Goal: Information Seeking & Learning: Learn about a topic

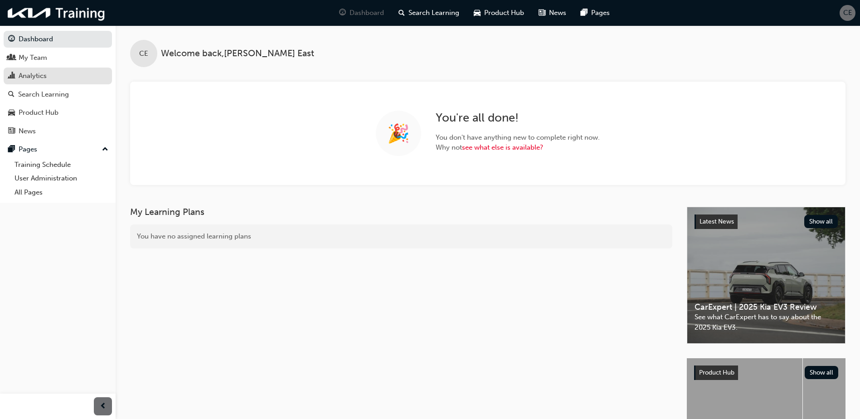
click at [32, 72] on div "Analytics" at bounding box center [33, 76] width 28 height 10
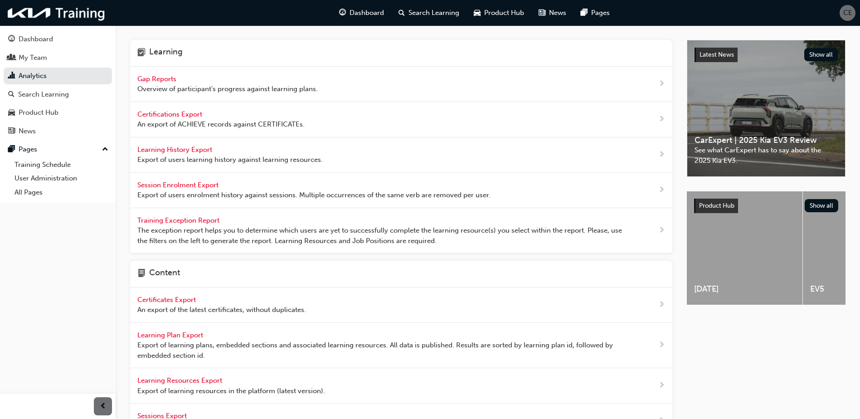
click at [595, 83] on div "Gap Reports Overview of participant's progress against learning plans." at bounding box center [401, 84] width 542 height 35
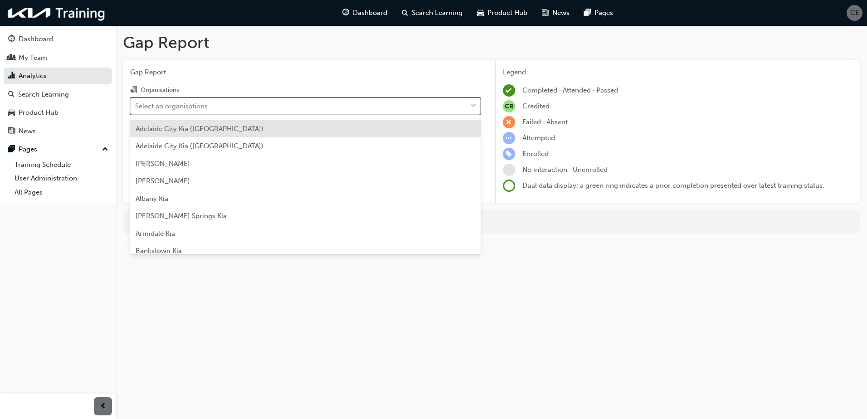
click at [243, 112] on div "Select an organisations" at bounding box center [299, 106] width 336 height 16
click at [136, 109] on input "Organisations option [GEOGRAPHIC_DATA] ([GEOGRAPHIC_DATA]) focused, 1 of 158. 1…" at bounding box center [135, 106] width 1 height 8
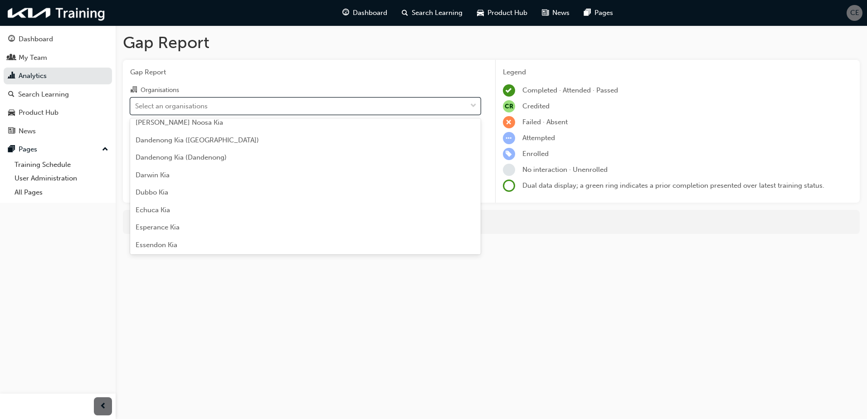
scroll to position [590, 0]
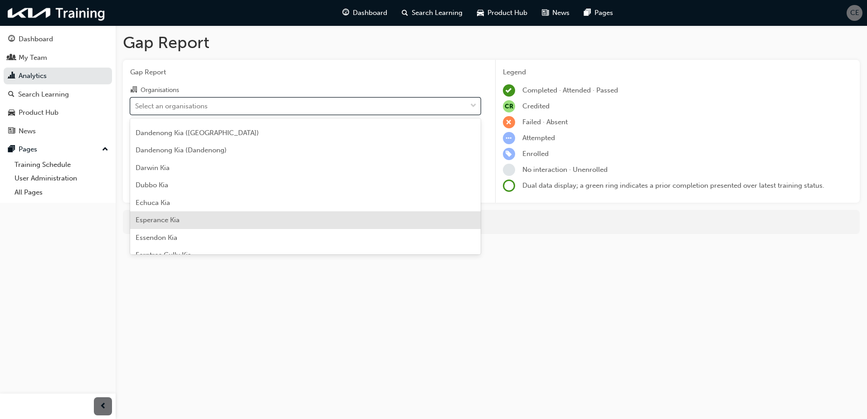
click at [293, 220] on div "Esperance Kia" at bounding box center [305, 220] width 351 height 18
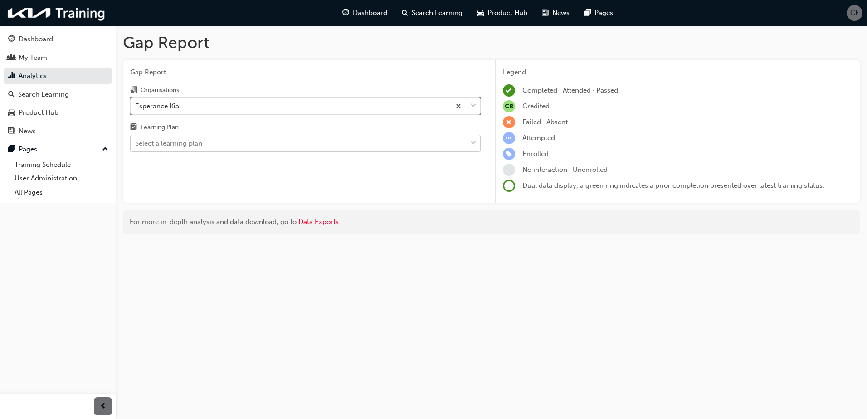
click at [254, 143] on div "Select a learning plan" at bounding box center [299, 144] width 336 height 16
click at [136, 143] on input "Learning Plan Select a learning plan" at bounding box center [135, 143] width 1 height 8
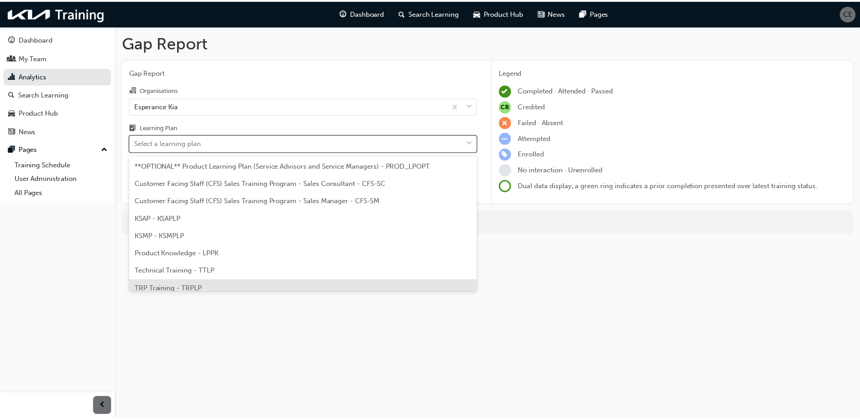
scroll to position [25, 0]
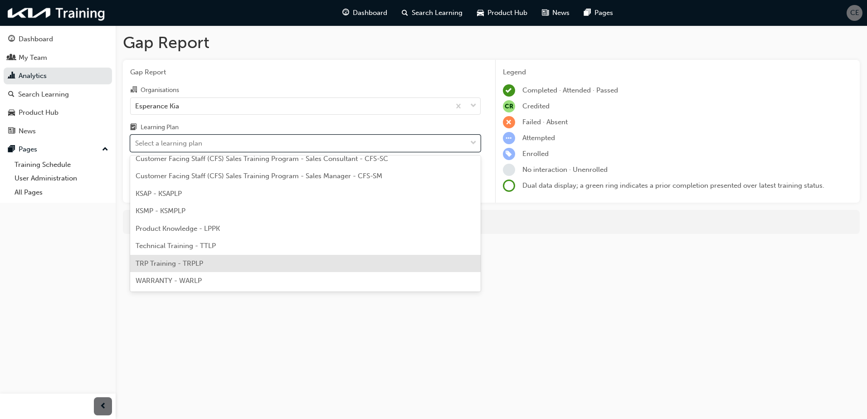
click at [207, 266] on div "TRP Training - TRPLP" at bounding box center [305, 264] width 351 height 18
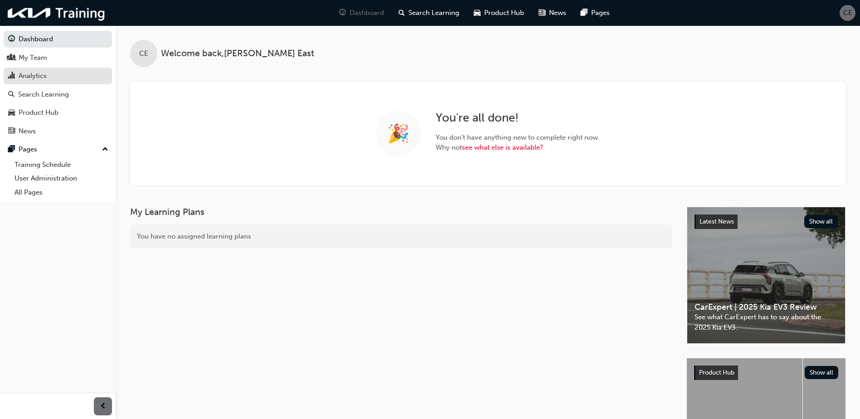
click at [39, 74] on div "Analytics" at bounding box center [33, 76] width 28 height 10
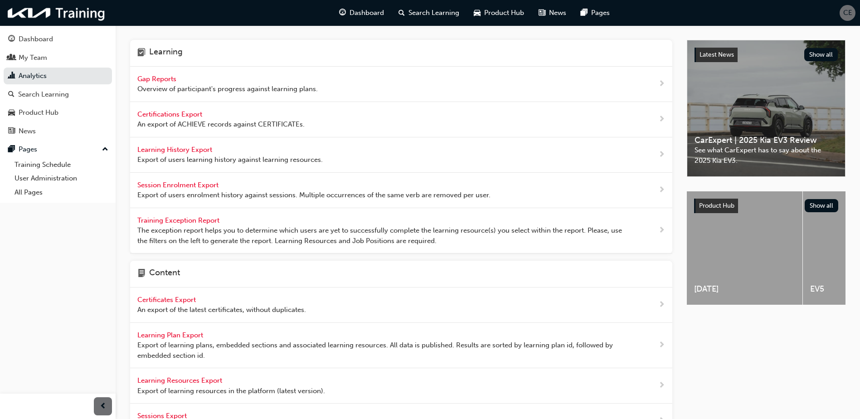
click at [611, 78] on div "Gap Reports Overview of participant's progress against learning plans." at bounding box center [401, 84] width 542 height 35
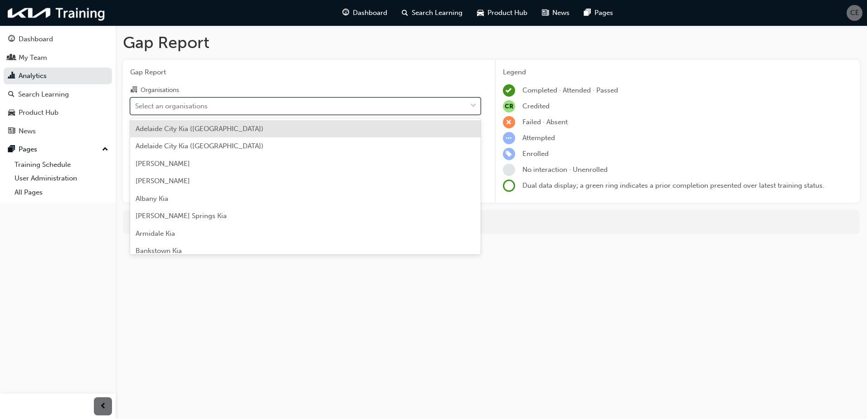
click at [357, 110] on div "Select an organisations" at bounding box center [299, 106] width 336 height 16
click at [136, 109] on input "Organisations option [GEOGRAPHIC_DATA] ([GEOGRAPHIC_DATA]) focused, 1 of 158. 1…" at bounding box center [135, 106] width 1 height 8
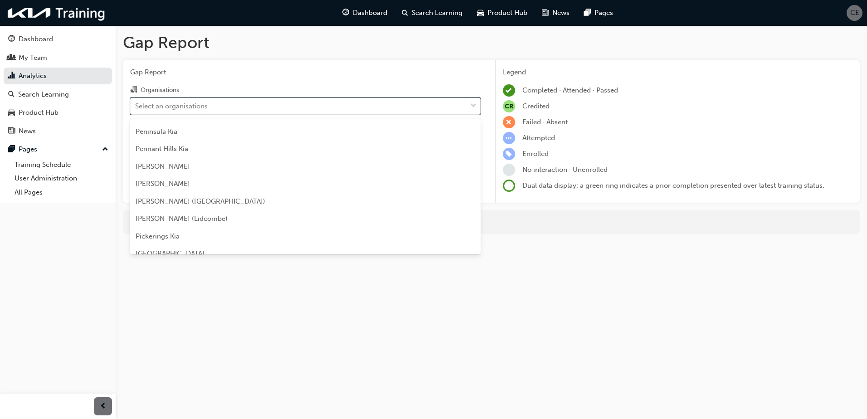
scroll to position [1996, 0]
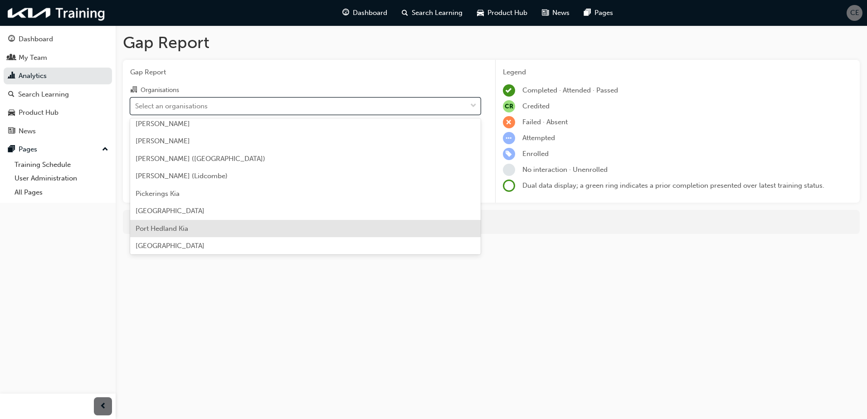
click at [294, 224] on div "Port Hedland Kia" at bounding box center [305, 229] width 351 height 18
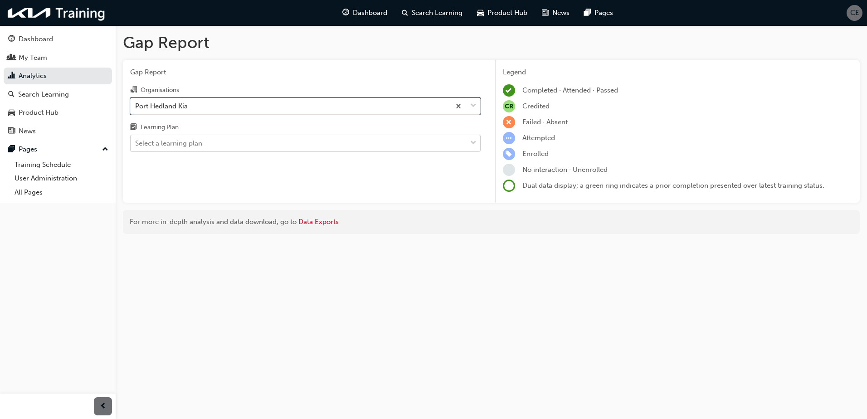
click at [264, 146] on div "Select a learning plan" at bounding box center [299, 144] width 336 height 16
click at [136, 146] on input "Learning Plan Select a learning plan" at bounding box center [135, 143] width 1 height 8
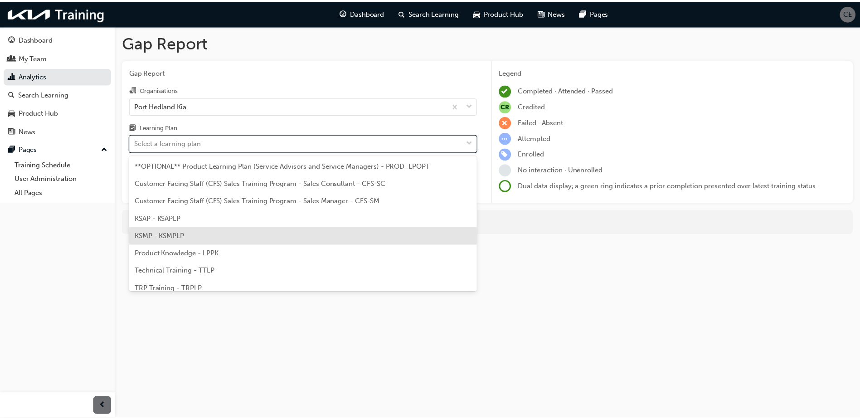
scroll to position [25, 0]
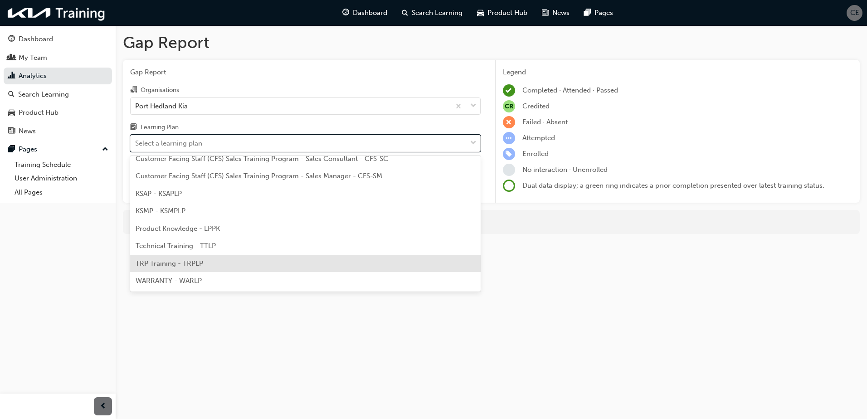
click at [227, 271] on div "TRP Training - TRPLP" at bounding box center [305, 264] width 351 height 18
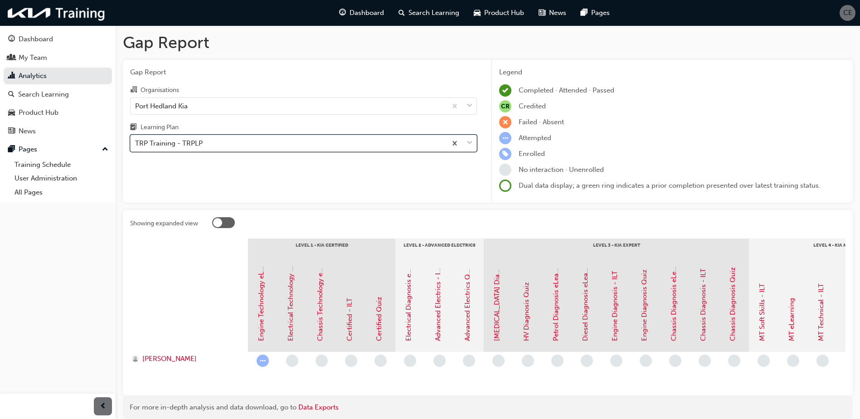
click at [470, 142] on span "down-icon" at bounding box center [470, 143] width 6 height 12
click at [136, 142] on input "Learning Plan option TRP Training - TRPLP, selected. 0 results available. Selec…" at bounding box center [135, 143] width 1 height 8
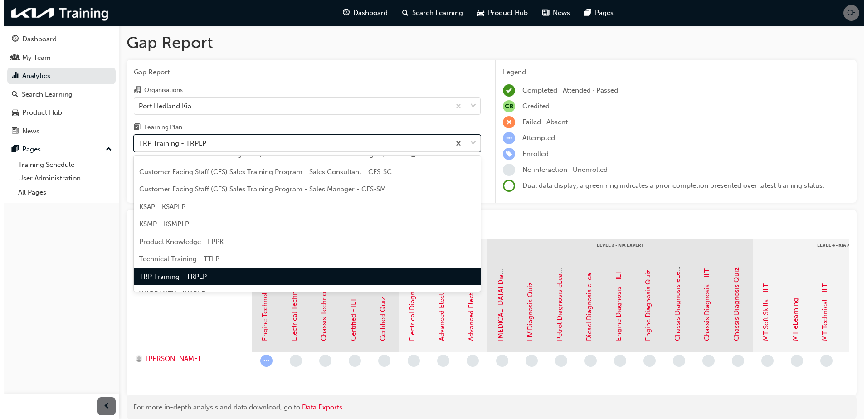
scroll to position [25, 0]
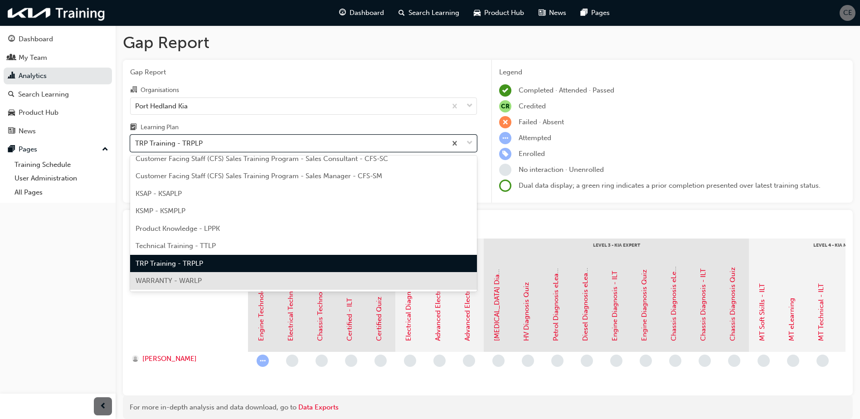
click at [205, 280] on div "WARRANTY - WARLP" at bounding box center [303, 281] width 347 height 18
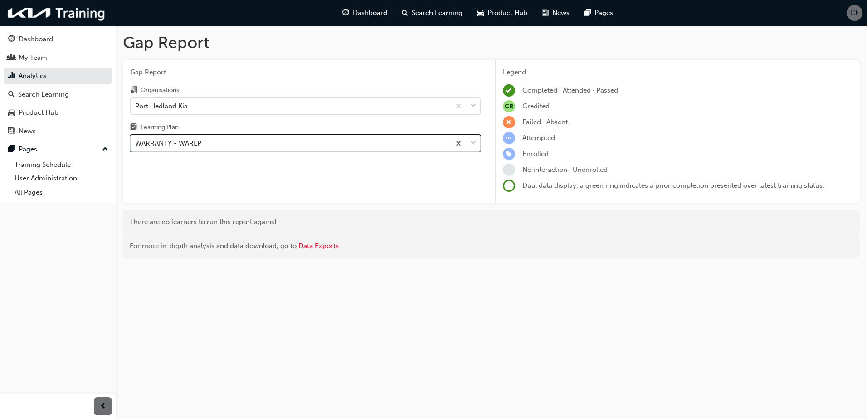
click at [475, 141] on span "down-icon" at bounding box center [473, 143] width 6 height 12
click at [136, 141] on input "Learning Plan option WARRANTY - WARLP, selected. 0 results available. Select is…" at bounding box center [135, 143] width 1 height 8
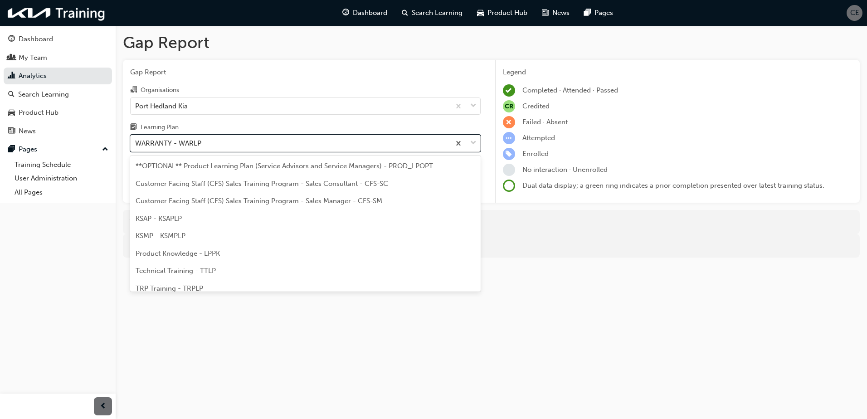
scroll to position [25, 0]
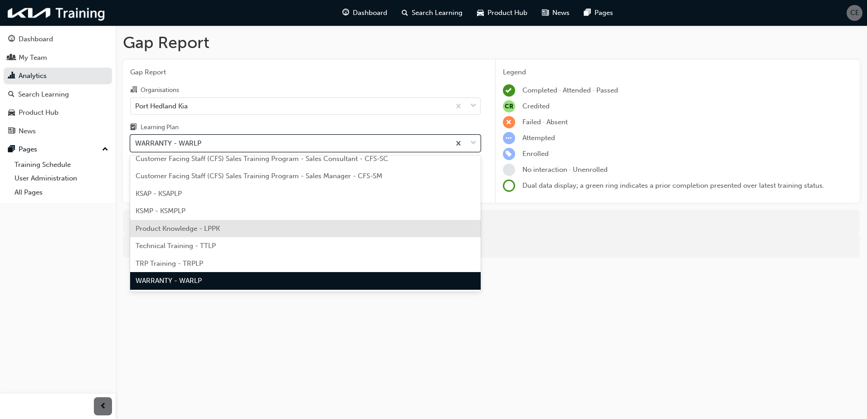
click at [168, 227] on span "Product Knowledge - LPPK" at bounding box center [178, 229] width 84 height 8
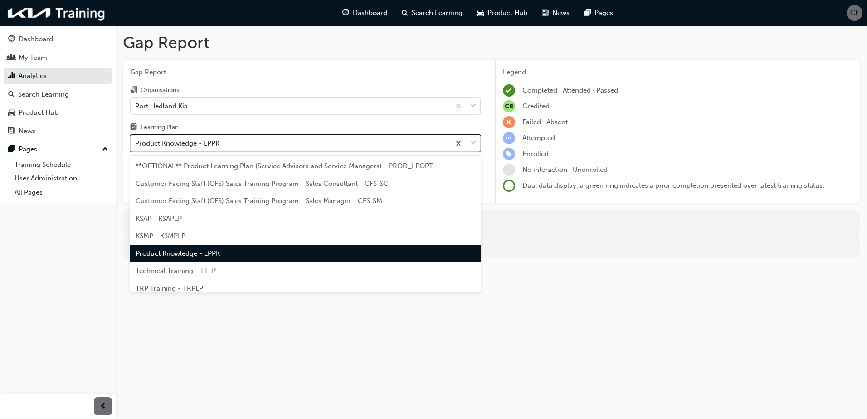
click at [474, 142] on span "down-icon" at bounding box center [473, 143] width 6 height 12
click at [136, 142] on input "Learning Plan option Product Knowledge - LPPK, selected. option Product Knowled…" at bounding box center [135, 143] width 1 height 8
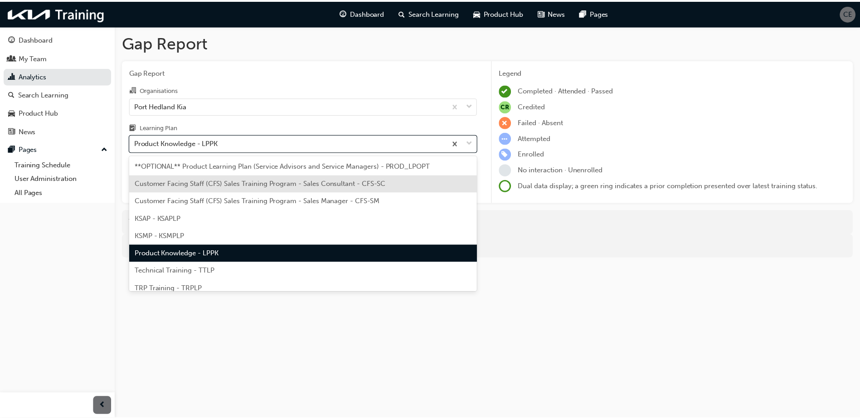
scroll to position [25, 0]
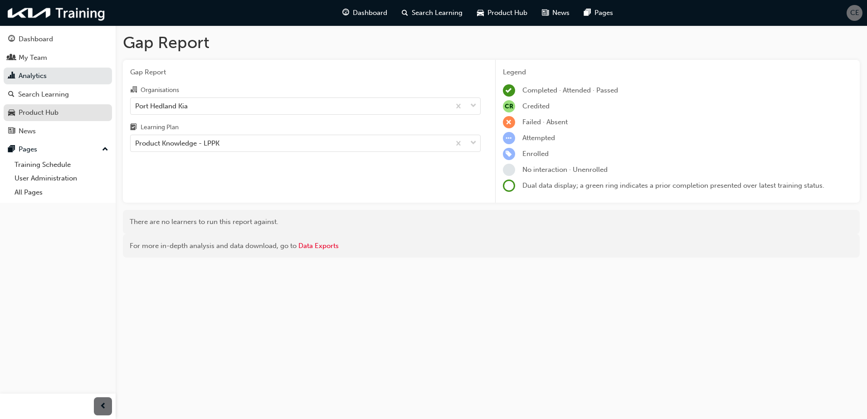
click at [40, 115] on div "Product Hub" at bounding box center [39, 112] width 40 height 10
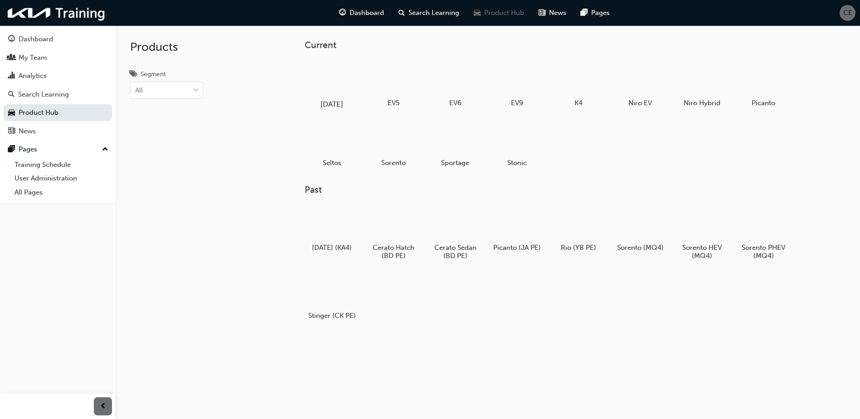
click at [337, 94] on div at bounding box center [332, 78] width 50 height 36
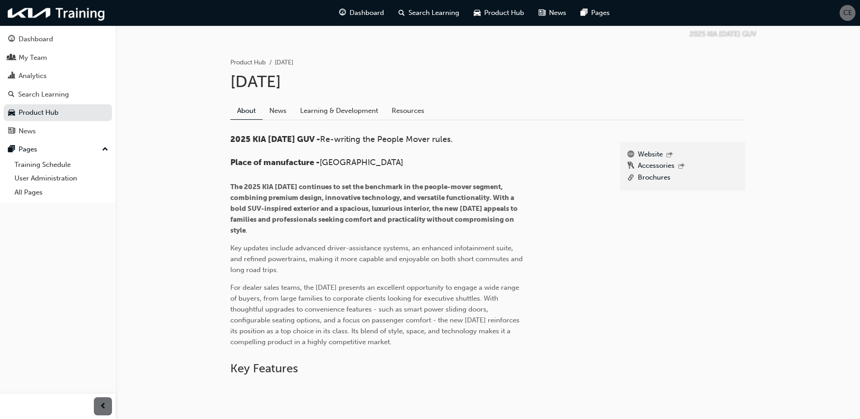
scroll to position [86, 0]
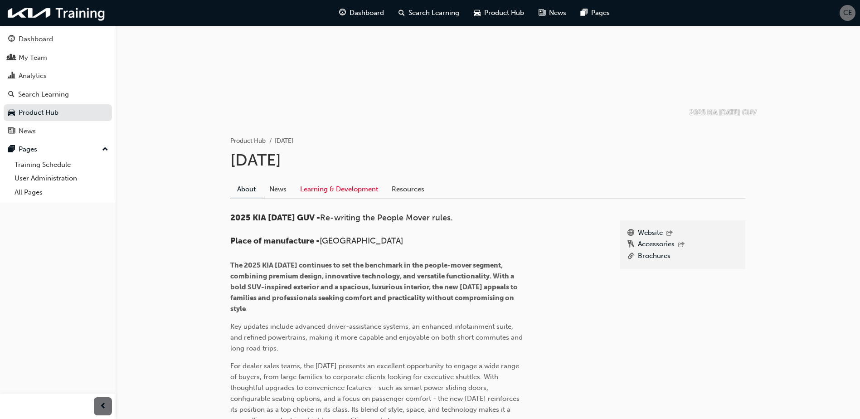
click at [321, 188] on link "Learning & Development" at bounding box center [339, 189] width 92 height 17
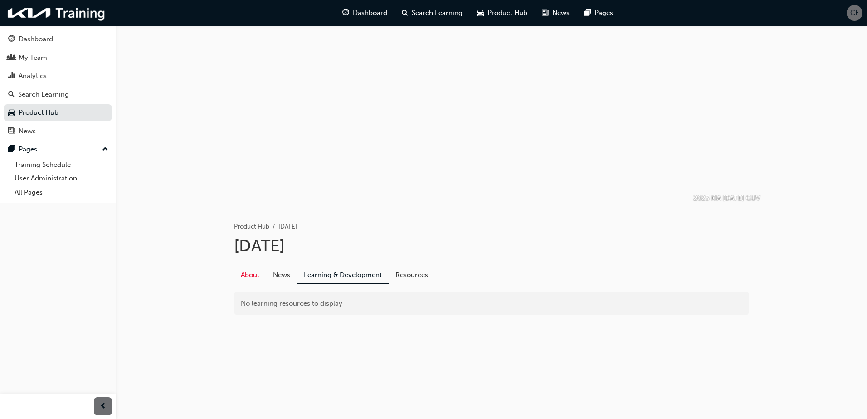
click at [258, 277] on link "About" at bounding box center [250, 274] width 32 height 17
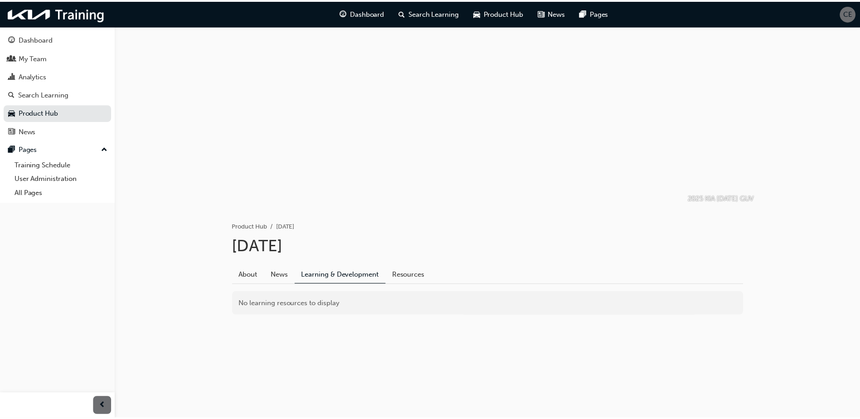
scroll to position [86, 0]
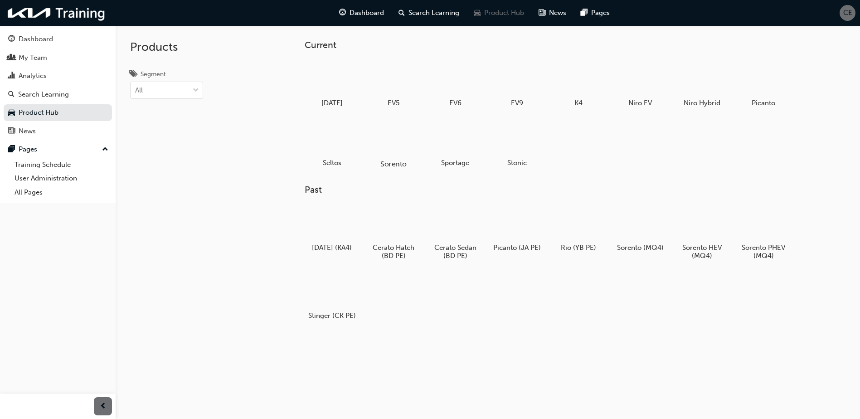
click at [400, 145] on div at bounding box center [394, 138] width 50 height 36
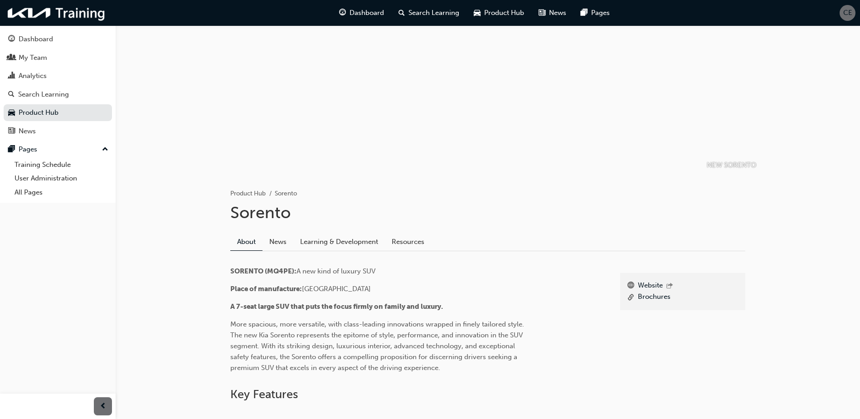
scroll to position [7, 0]
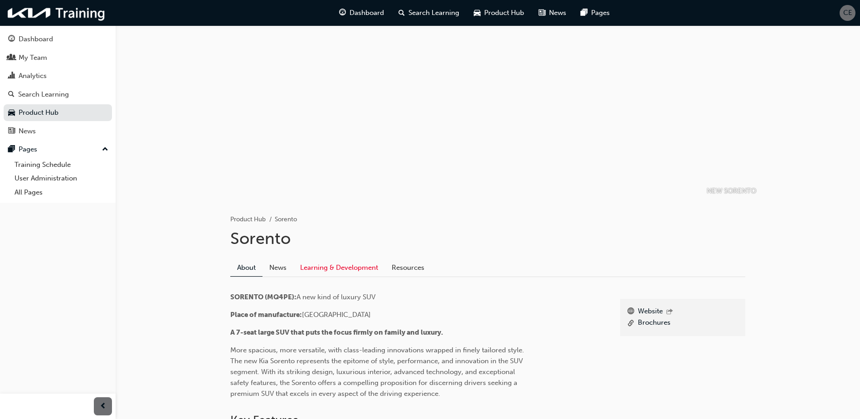
click at [336, 270] on link "Learning & Development" at bounding box center [339, 267] width 92 height 17
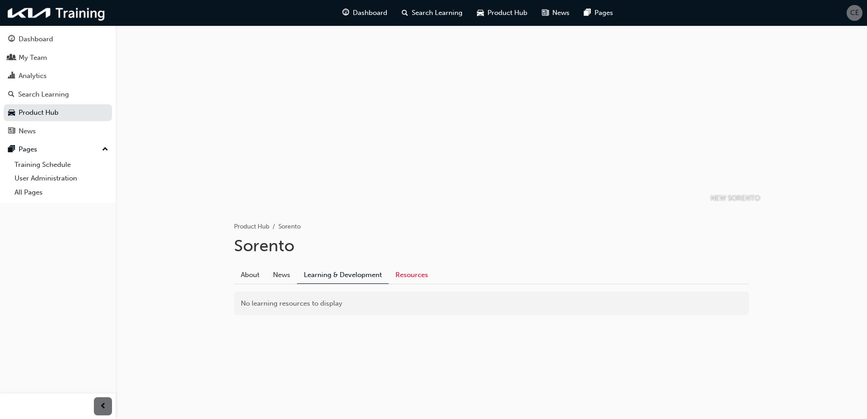
click at [410, 277] on link "Resources" at bounding box center [412, 274] width 46 height 17
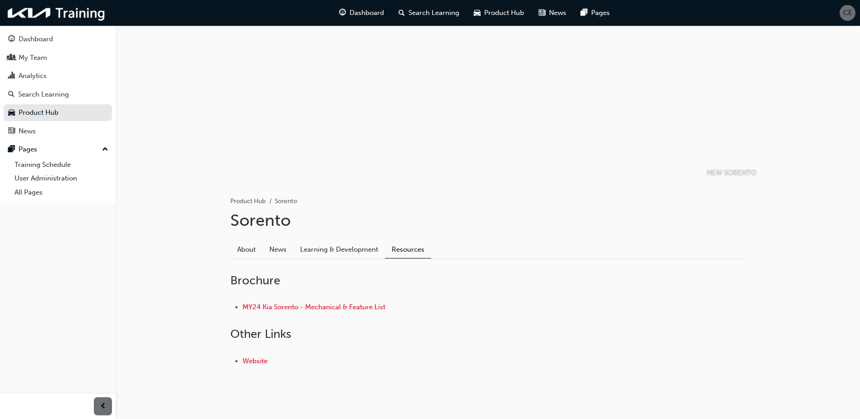
scroll to position [39, 0]
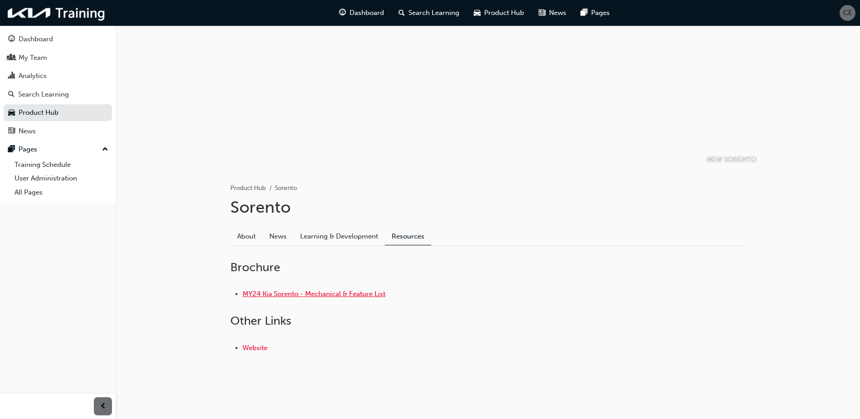
click at [352, 297] on link "MY24 Kia Sorento - Mechanical & Feature List" at bounding box center [314, 294] width 143 height 8
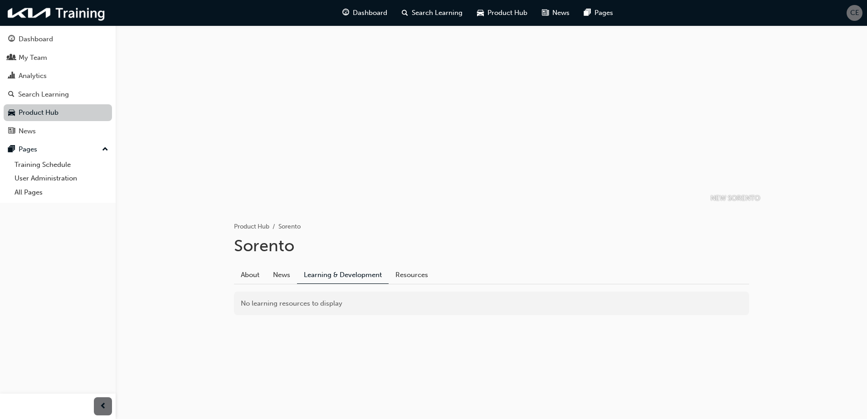
click at [40, 117] on link "Product Hub" at bounding box center [58, 112] width 108 height 17
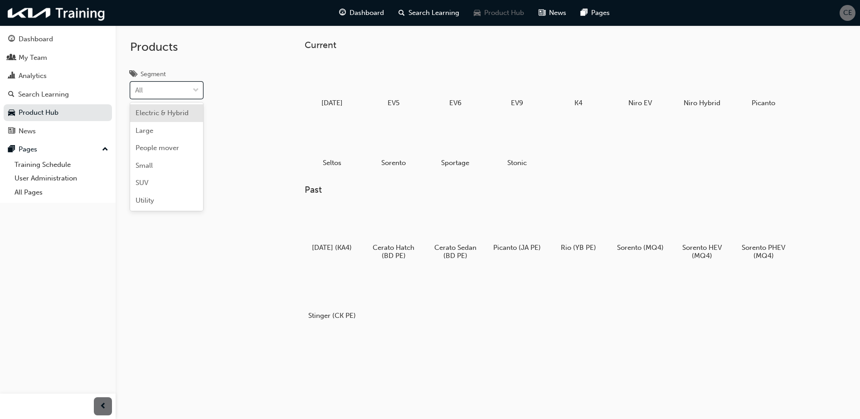
click at [191, 90] on div at bounding box center [196, 90] width 14 height 16
click at [136, 90] on input "Segment option Electric & Hybrid focused, 1 of 6. 6 results available. Use Up a…" at bounding box center [135, 90] width 1 height 8
click at [168, 118] on div "Electric & Hybrid" at bounding box center [166, 113] width 73 height 18
